Goal: Task Accomplishment & Management: Use online tool/utility

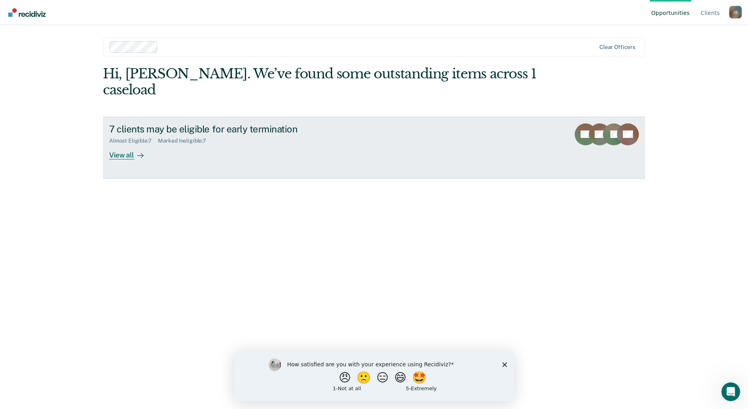
click at [125, 144] on div "View all" at bounding box center [131, 151] width 44 height 15
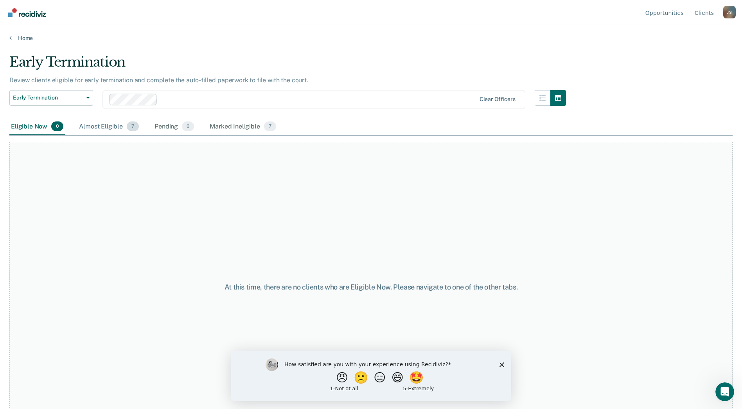
click at [110, 128] on div "Almost Eligible 7" at bounding box center [108, 126] width 63 height 17
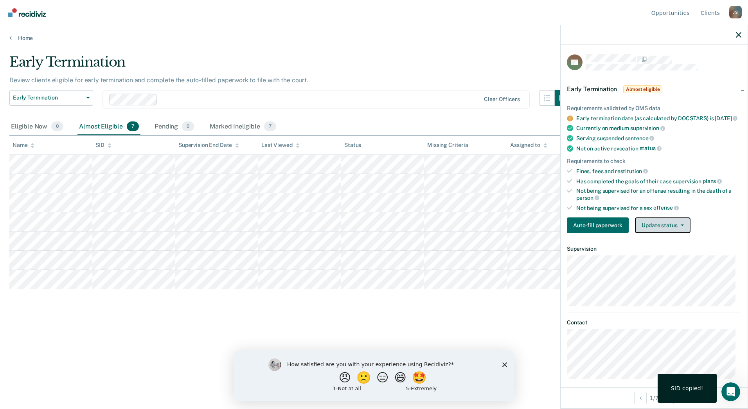
click at [681, 229] on button "Update status" at bounding box center [662, 225] width 55 height 16
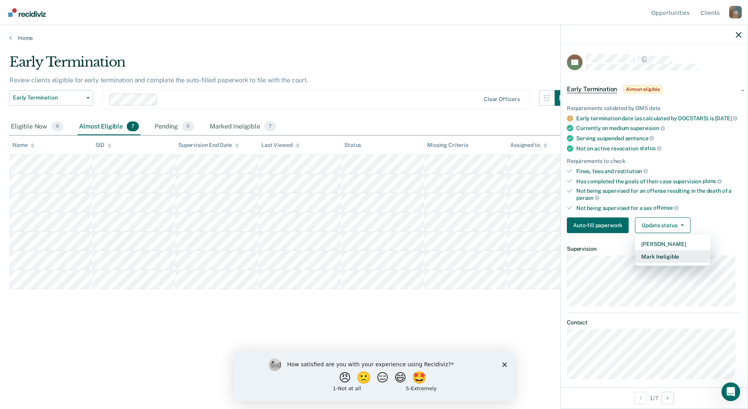
drag, startPoint x: 671, startPoint y: 265, endPoint x: 426, endPoint y: 119, distance: 285.0
click at [426, 119] on body "Looks like you’re using Internet Explorer 11. For faster loading and a better e…" at bounding box center [374, 204] width 748 height 409
click at [426, 119] on div "Eligible Now 0 Almost Eligible 7 Pending 0 Marked Ineligible 7" at bounding box center [373, 127] width 729 height 18
click at [225, 121] on div "Marked Ineligible 7" at bounding box center [243, 126] width 70 height 17
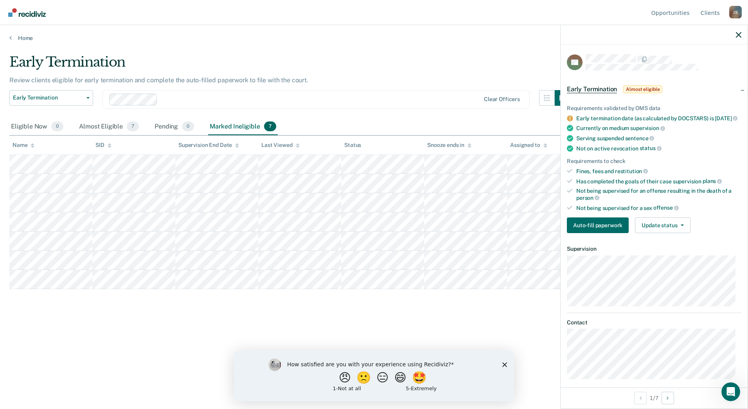
click at [263, 107] on div "Clear officers" at bounding box center [316, 99] width 427 height 19
